Goal: Information Seeking & Learning: Learn about a topic

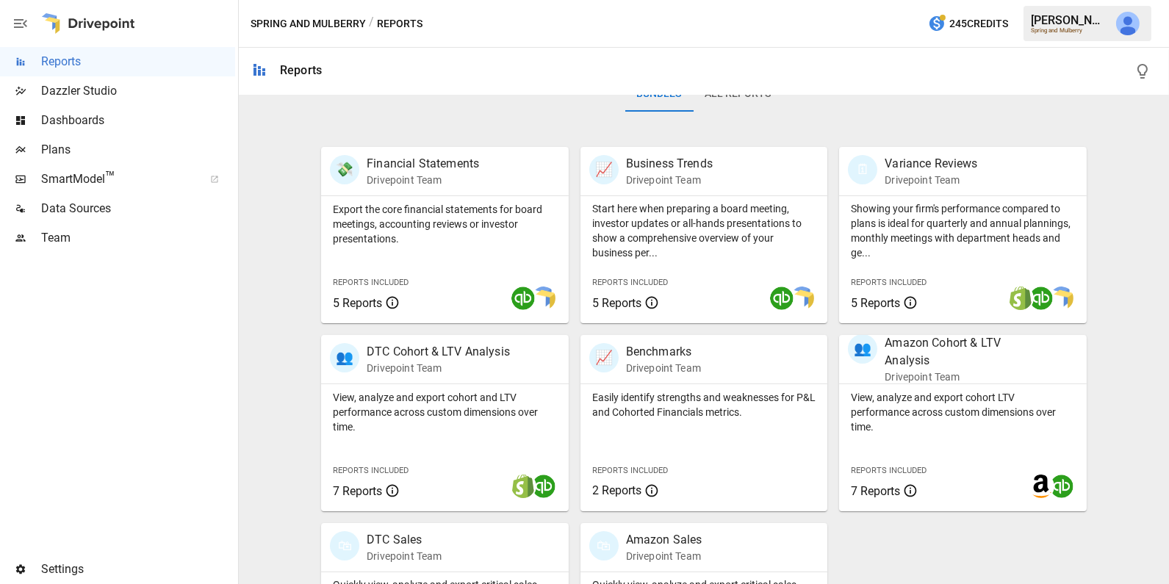
scroll to position [365, 0]
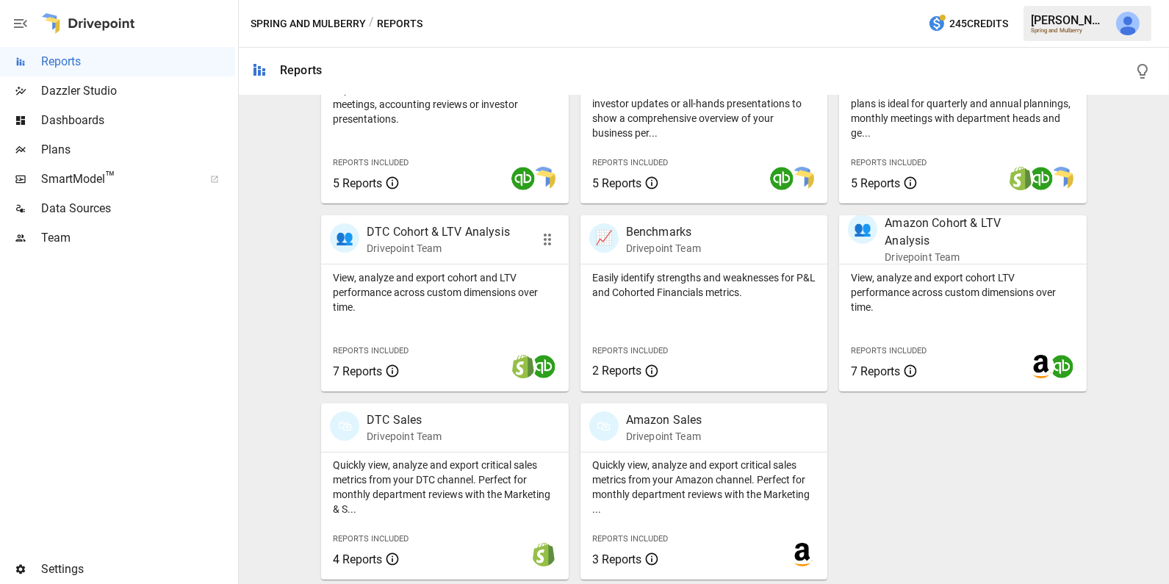
click at [396, 314] on div "View, analyze and export cohort and LTV performance across custom dimensions ov…" at bounding box center [445, 328] width 248 height 127
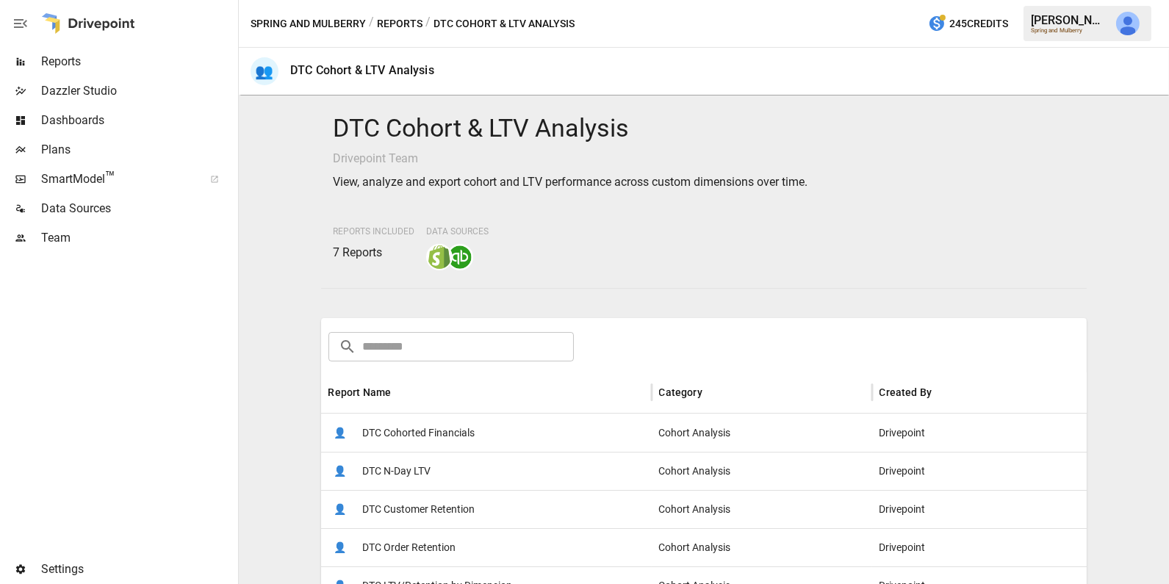
scroll to position [163, 0]
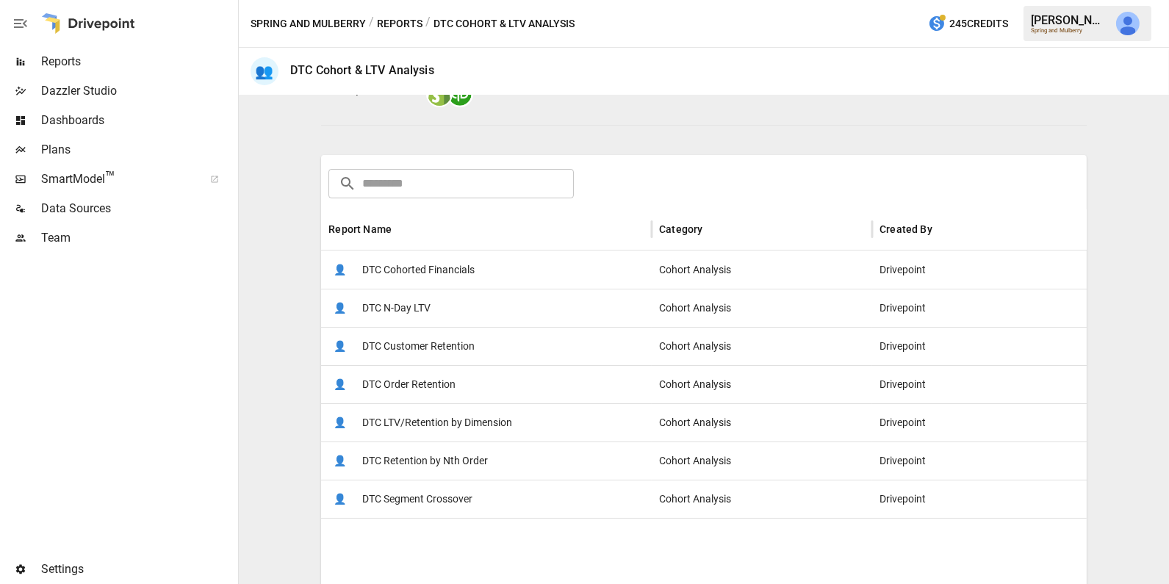
click at [434, 464] on span "DTC Retention by Nth Order" at bounding box center [425, 460] width 126 height 37
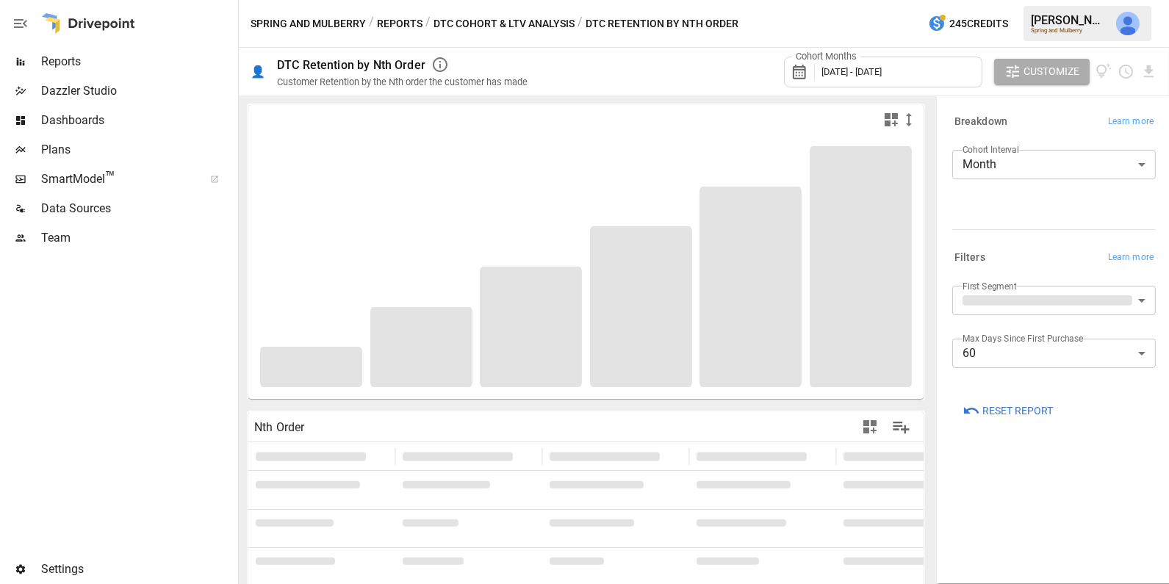
click at [856, 71] on span "[DATE] - [DATE]" at bounding box center [852, 71] width 60 height 11
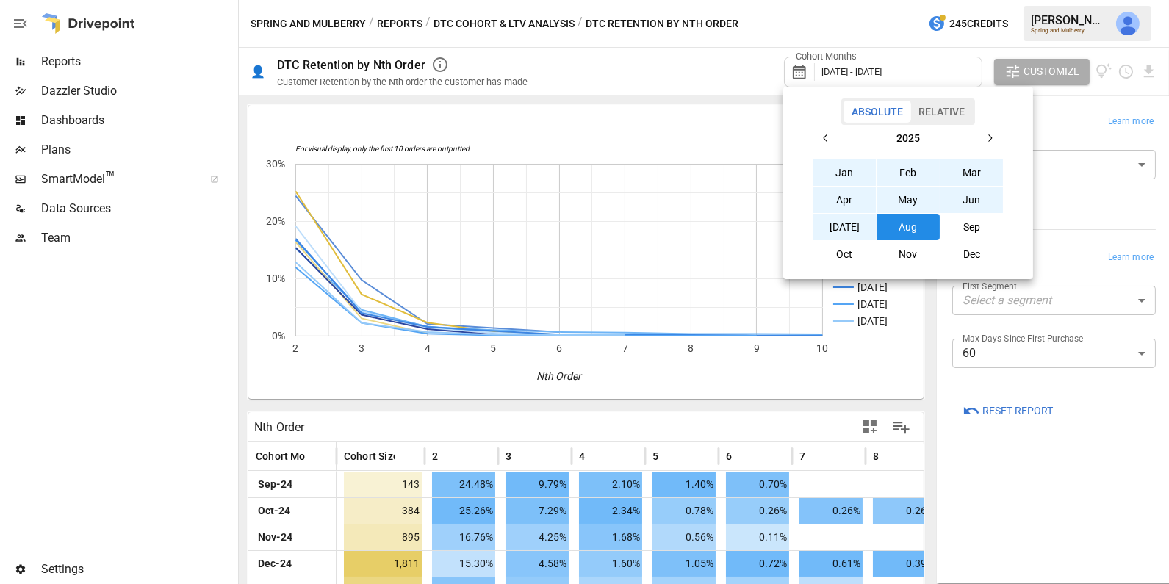
click at [844, 170] on button "Jan" at bounding box center [845, 172] width 63 height 26
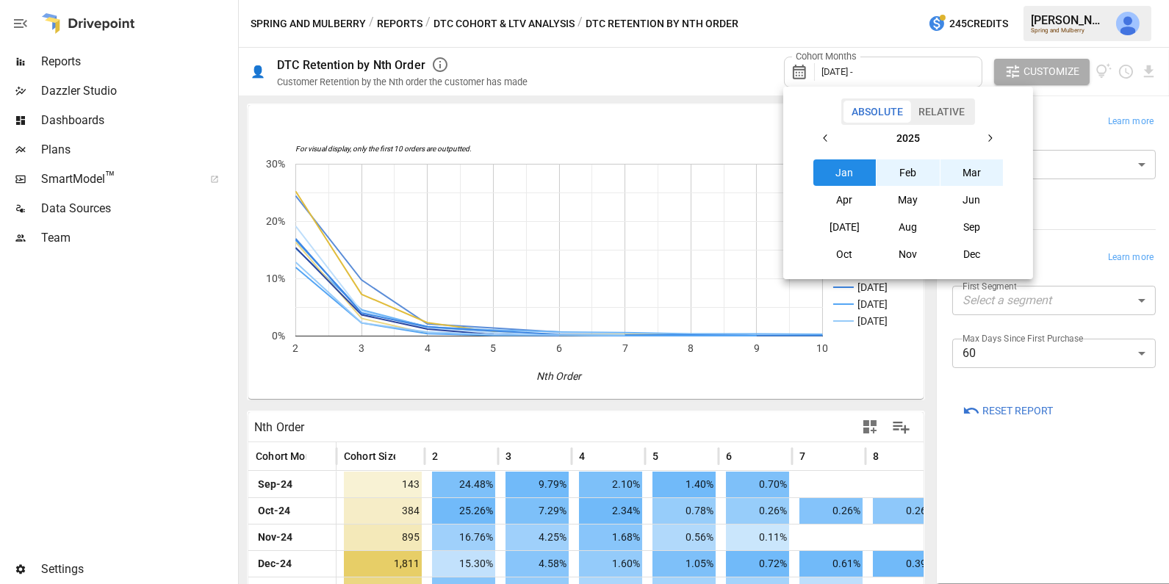
click at [977, 167] on button "Mar" at bounding box center [972, 172] width 63 height 26
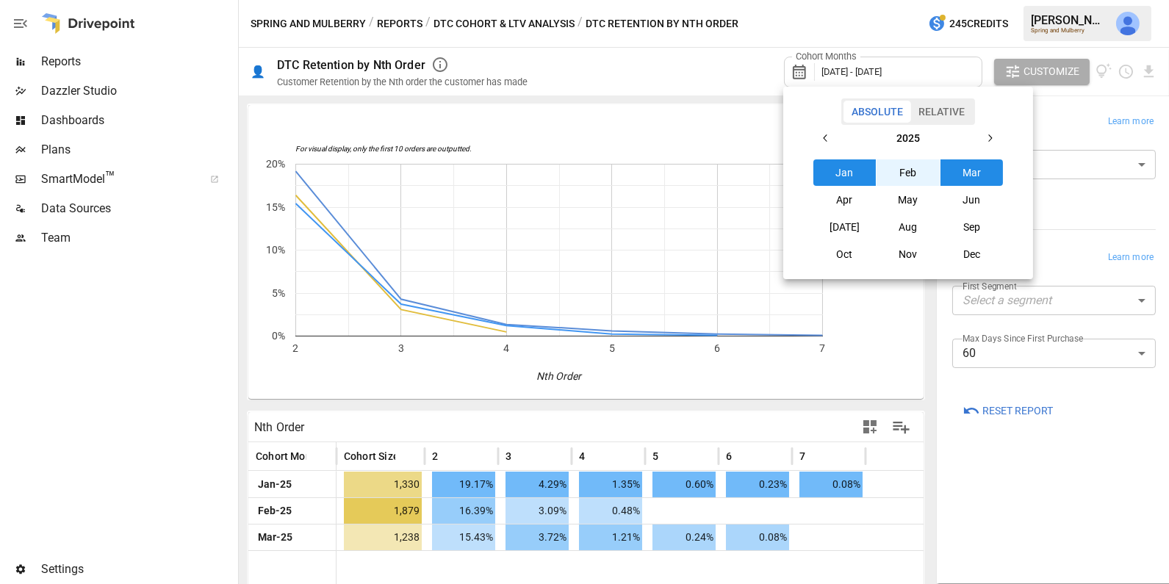
click at [1038, 358] on div at bounding box center [584, 292] width 1169 height 584
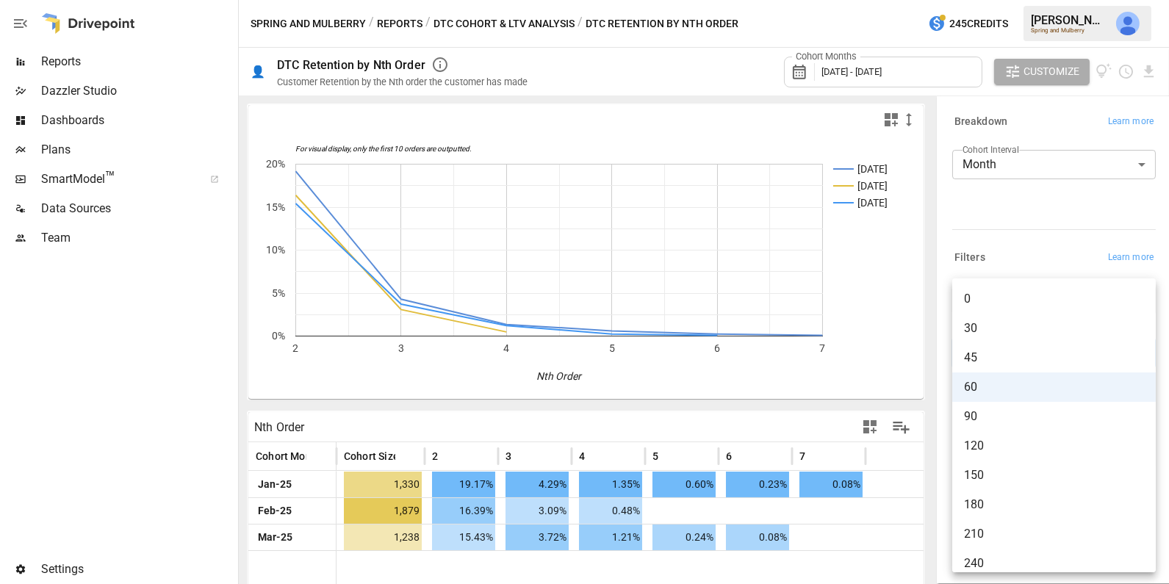
click at [1030, 0] on body "Reports Dazzler Studio Dashboards Plans SmartModel ™ Data Sources Team Settings…" at bounding box center [584, 0] width 1169 height 0
click at [1007, 498] on span "180" at bounding box center [1054, 505] width 180 height 18
type input "***"
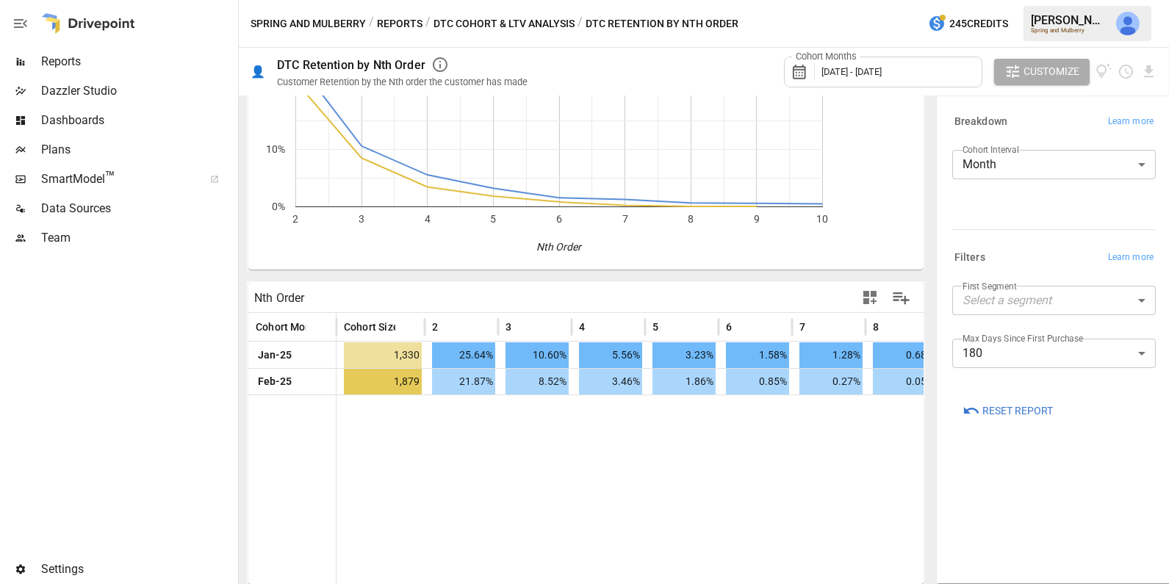
click at [1116, 29] on button "button" at bounding box center [1128, 23] width 41 height 41
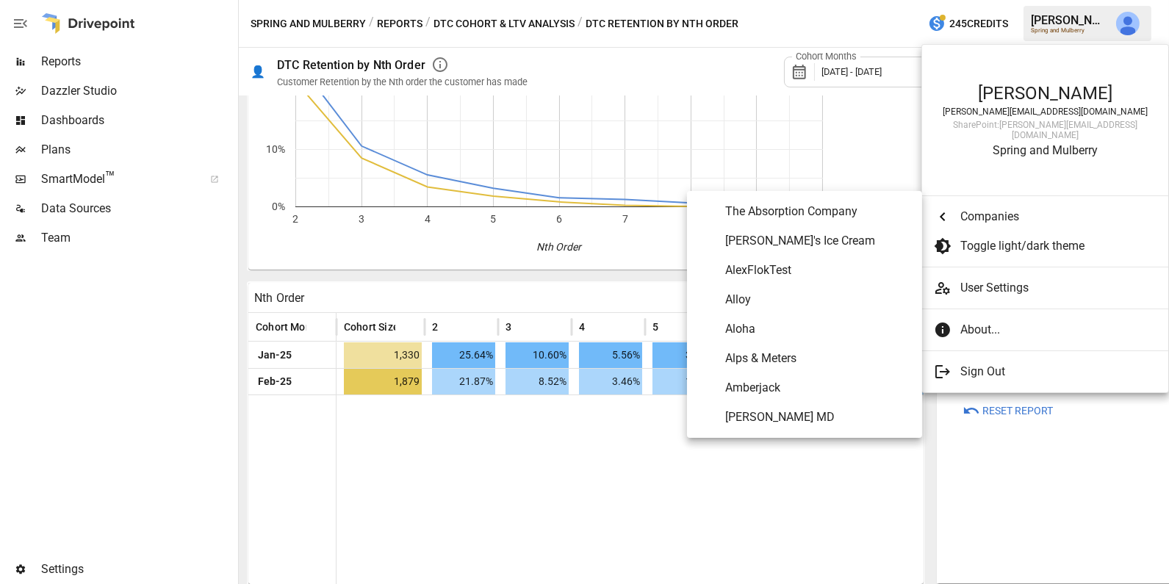
click at [1011, 208] on span "Companies" at bounding box center [1053, 217] width 185 height 18
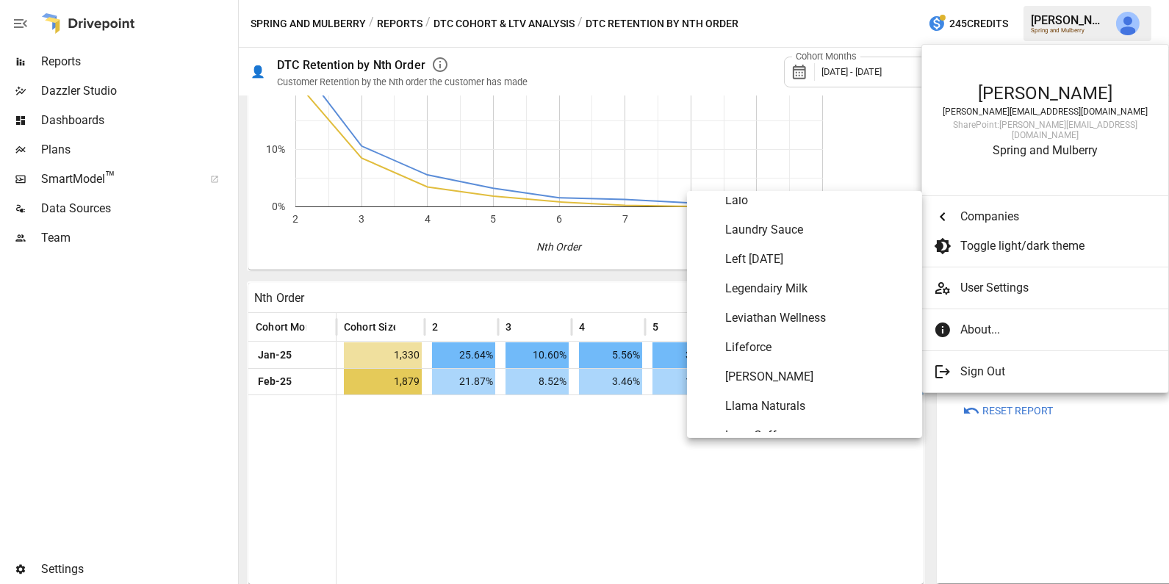
scroll to position [5023, 0]
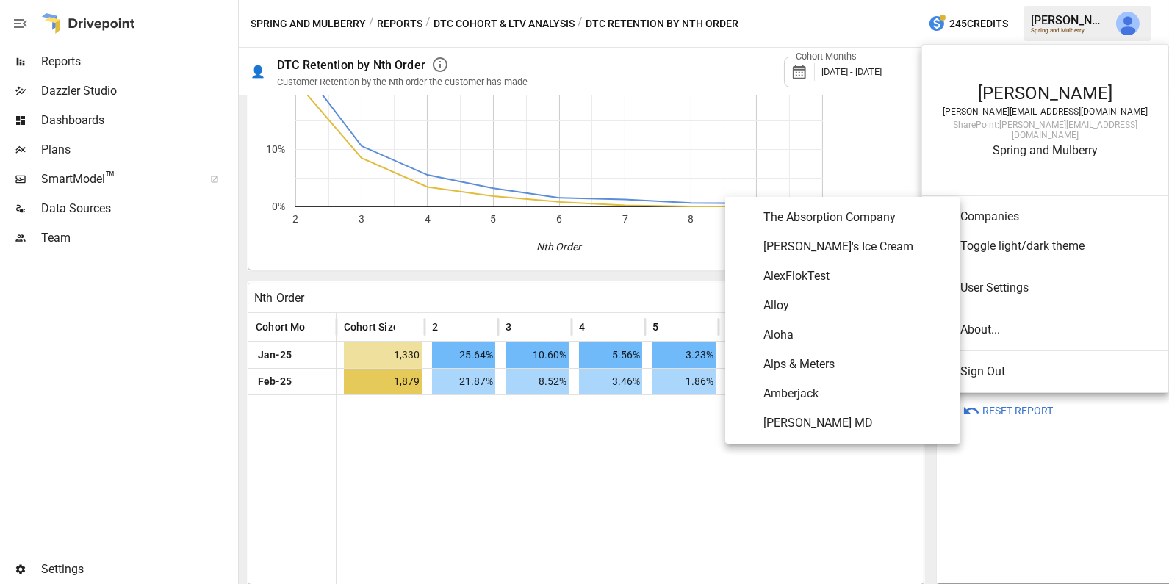
click at [1001, 208] on span "Companies" at bounding box center [1053, 217] width 185 height 18
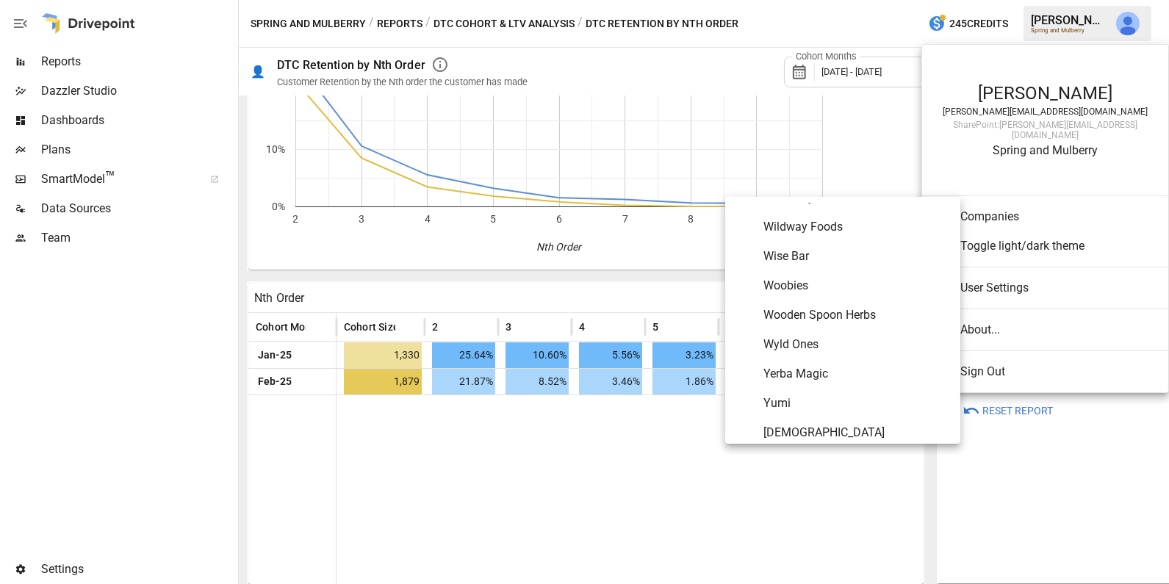
click at [828, 370] on span "Yerba Magic" at bounding box center [856, 374] width 185 height 18
